Goal: Find specific page/section: Find specific page/section

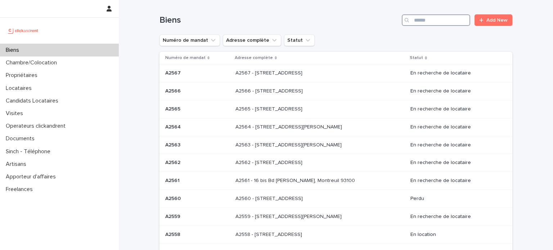
click at [418, 26] on input "Search" at bounding box center [436, 20] width 68 height 12
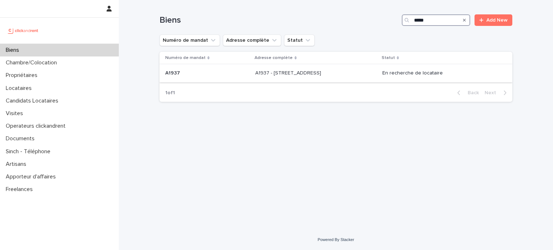
type input "*****"
click at [284, 73] on p "A1937 - 19 rue Lauriston, Paris 75016" at bounding box center [288, 73] width 67 height 8
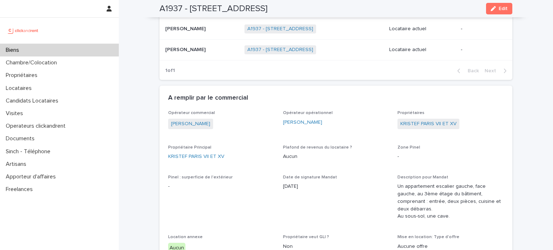
scroll to position [360, 0]
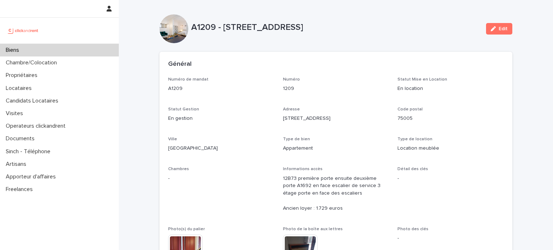
scroll to position [216, 0]
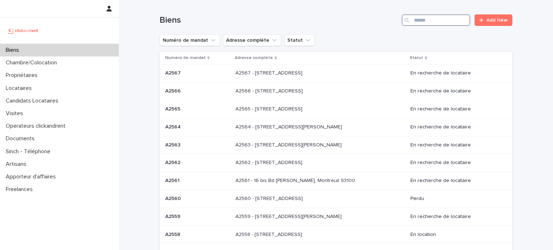
click at [427, 20] on input "Search" at bounding box center [436, 20] width 68 height 12
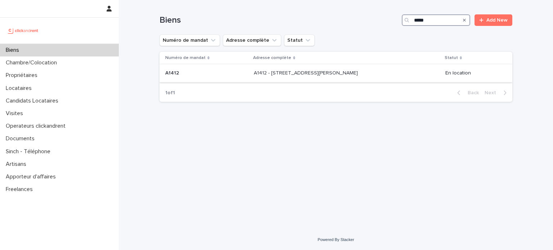
type input "*****"
click at [313, 74] on p "A1412 - 11 rue Camille Desmoulins, Levallois-Perret 92300" at bounding box center [306, 73] width 105 height 8
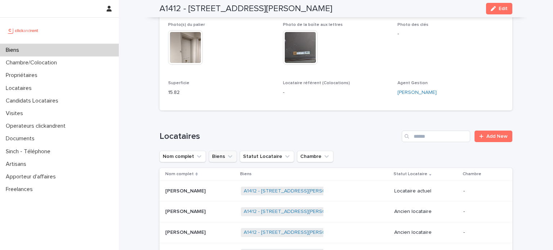
scroll to position [252, 0]
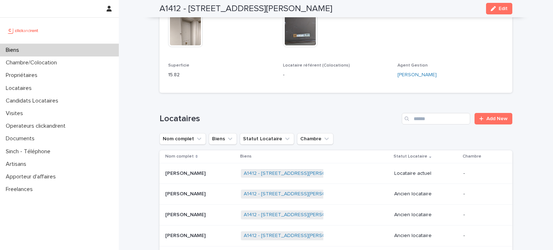
click at [192, 176] on p "Jasmine Parvaresh" at bounding box center [186, 173] width 42 height 8
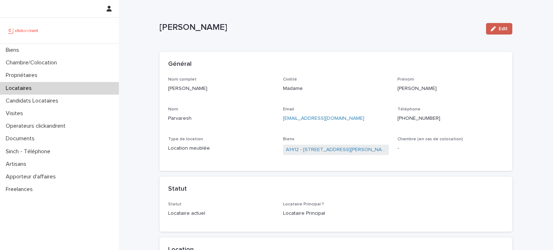
click at [507, 31] on button "Edit" at bounding box center [499, 29] width 26 height 12
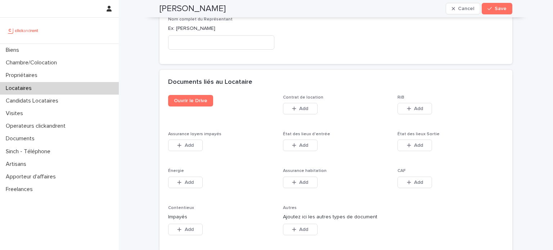
scroll to position [1145, 0]
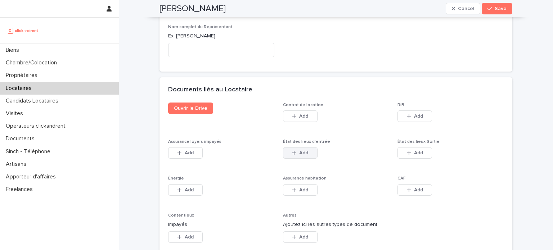
click at [290, 147] on button "Add" at bounding box center [300, 153] width 35 height 12
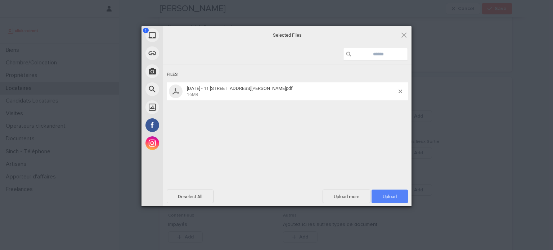
click at [397, 196] on span "Upload 1" at bounding box center [389, 197] width 36 height 14
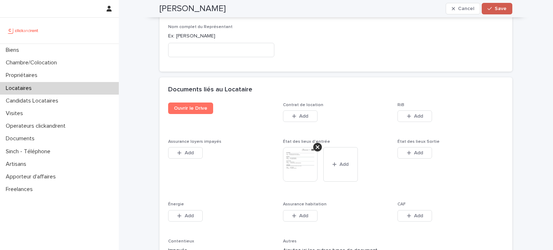
click at [507, 10] on button "Save" at bounding box center [497, 9] width 31 height 12
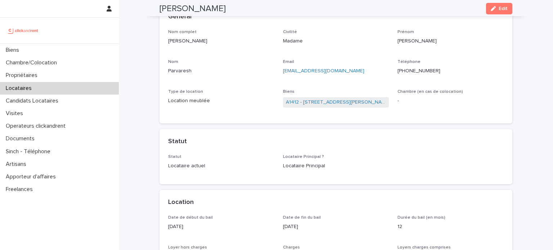
scroll to position [0, 0]
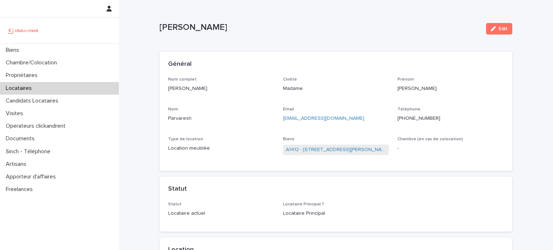
click at [22, 33] on img at bounding box center [23, 30] width 35 height 14
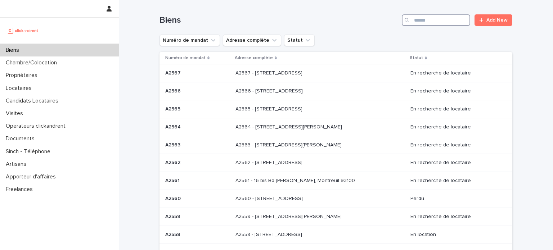
click at [424, 22] on input "Search" at bounding box center [436, 20] width 68 height 12
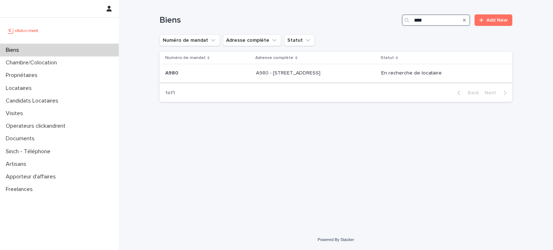
type input "****"
click at [299, 69] on p "A980 - [STREET_ADDRESS]" at bounding box center [289, 73] width 66 height 8
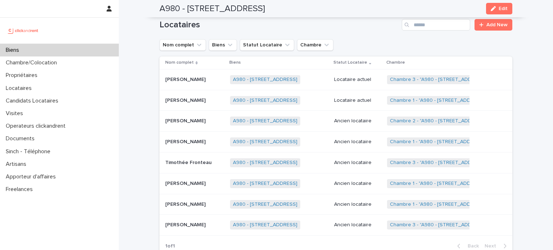
scroll to position [381, 0]
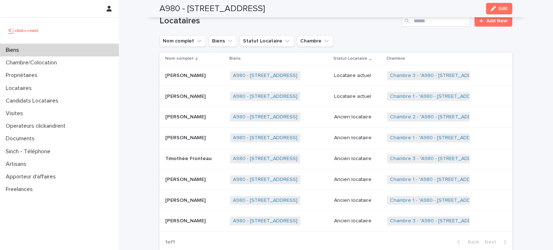
click at [354, 118] on p "Ancien locataire" at bounding box center [357, 117] width 47 height 6
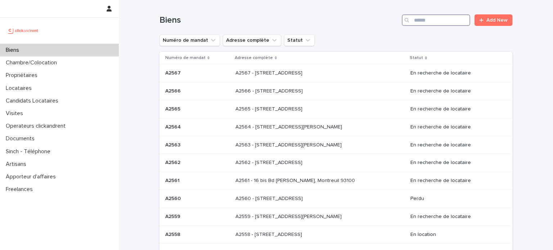
click at [416, 20] on input "Search" at bounding box center [436, 20] width 68 height 12
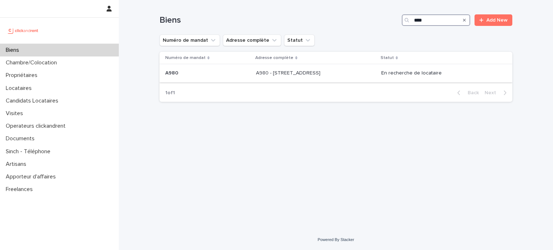
type input "****"
click at [306, 76] on p "A980 - [STREET_ADDRESS]" at bounding box center [289, 73] width 66 height 8
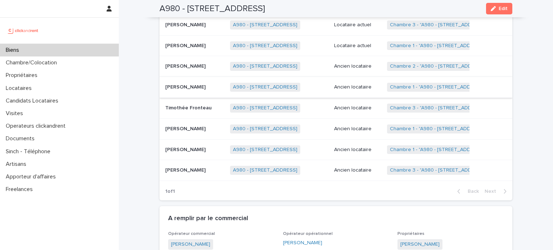
scroll to position [360, 0]
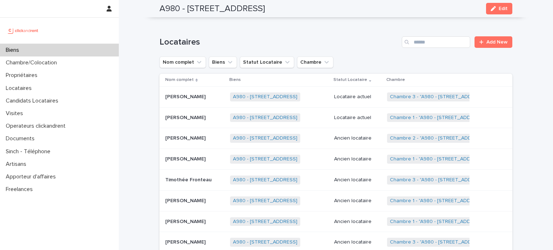
click at [200, 137] on p "[PERSON_NAME]" at bounding box center [186, 138] width 42 height 8
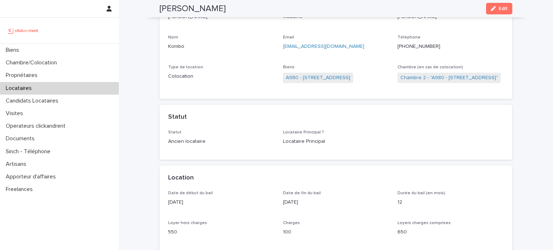
scroll to position [36, 0]
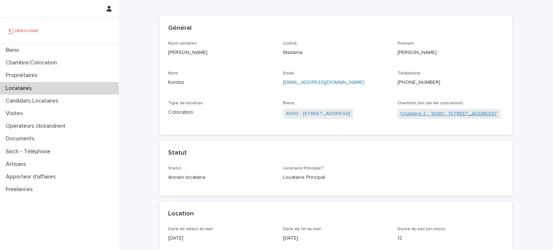
click at [449, 113] on link "Chambre 2 - "A980 - [STREET_ADDRESS]"" at bounding box center [449, 114] width 98 height 8
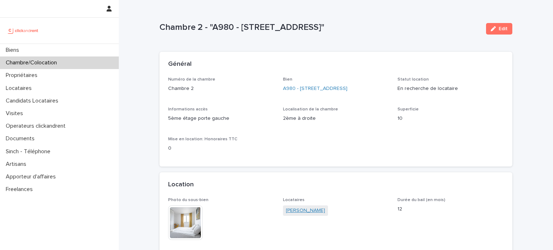
click at [296, 209] on link "[PERSON_NAME]" at bounding box center [305, 211] width 39 height 8
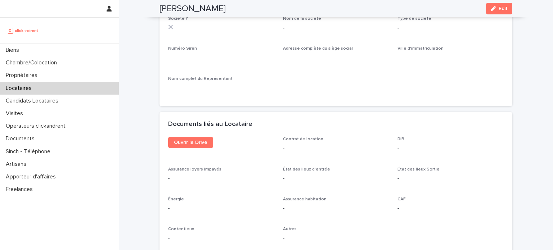
scroll to position [432, 0]
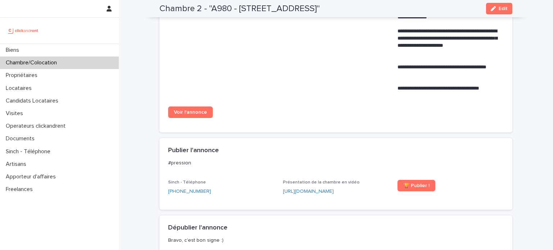
scroll to position [398, 0]
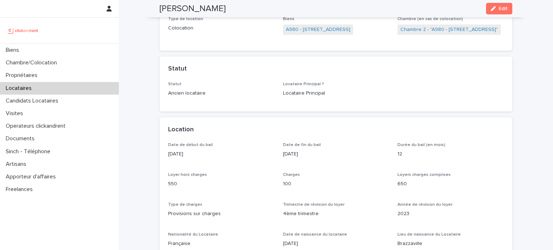
scroll to position [110, 0]
